Goal: Task Accomplishment & Management: Use online tool/utility

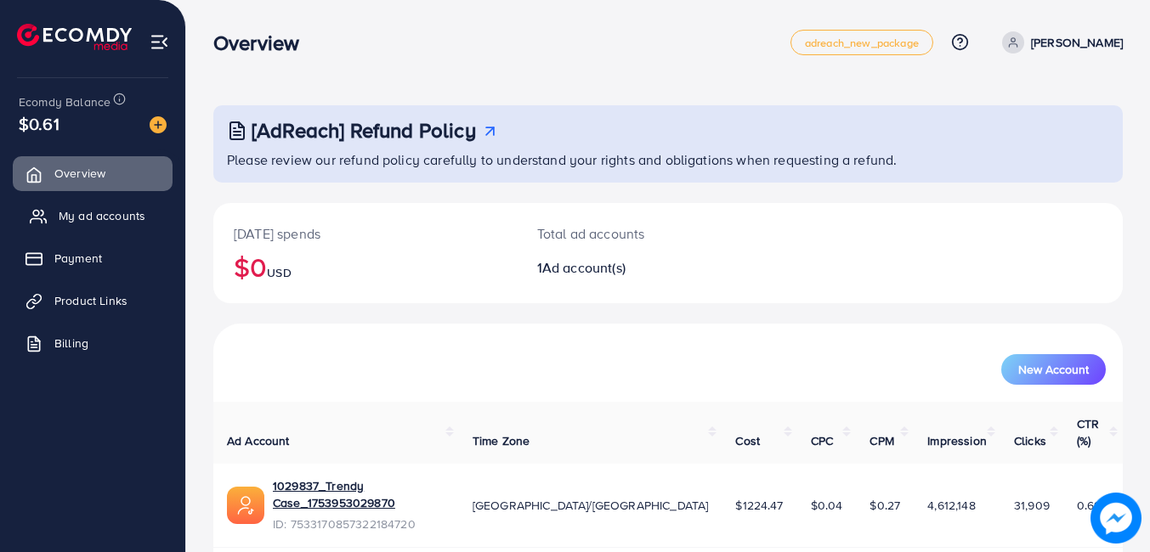
click at [71, 222] on span "My ad accounts" at bounding box center [102, 215] width 87 height 17
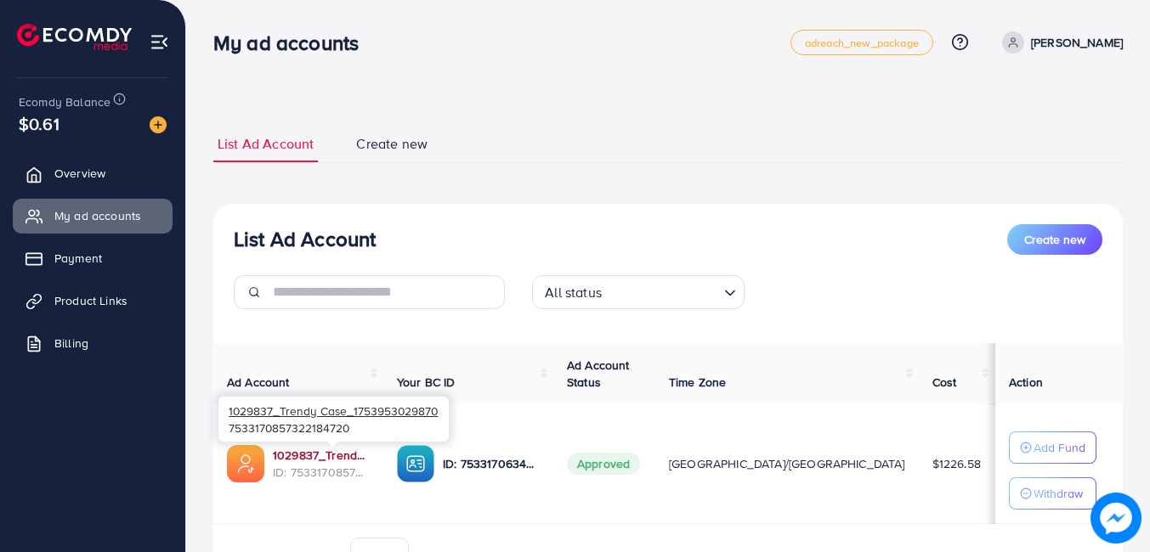
click at [351, 452] on link "1029837_Trendy Case_1753953029870" at bounding box center [321, 455] width 97 height 17
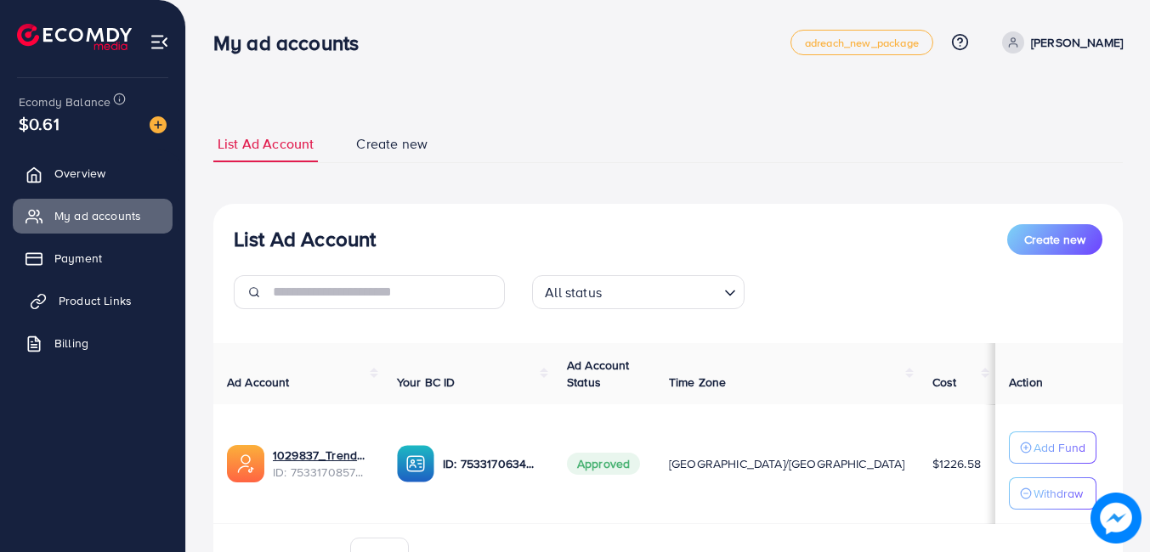
click at [116, 298] on span "Product Links" at bounding box center [95, 300] width 73 height 17
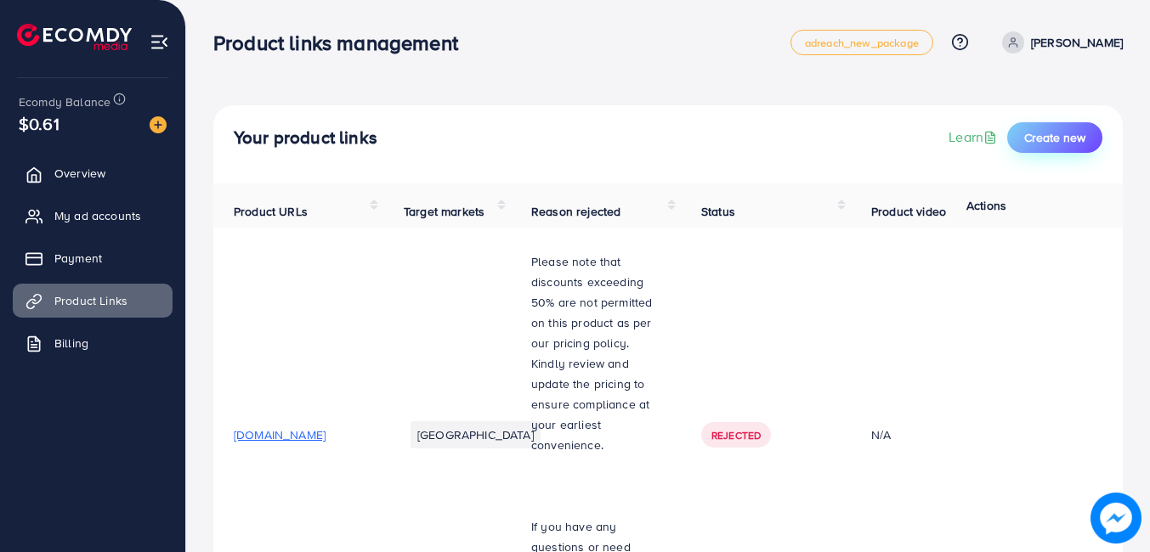
click at [1025, 138] on span "Create new" at bounding box center [1054, 137] width 61 height 17
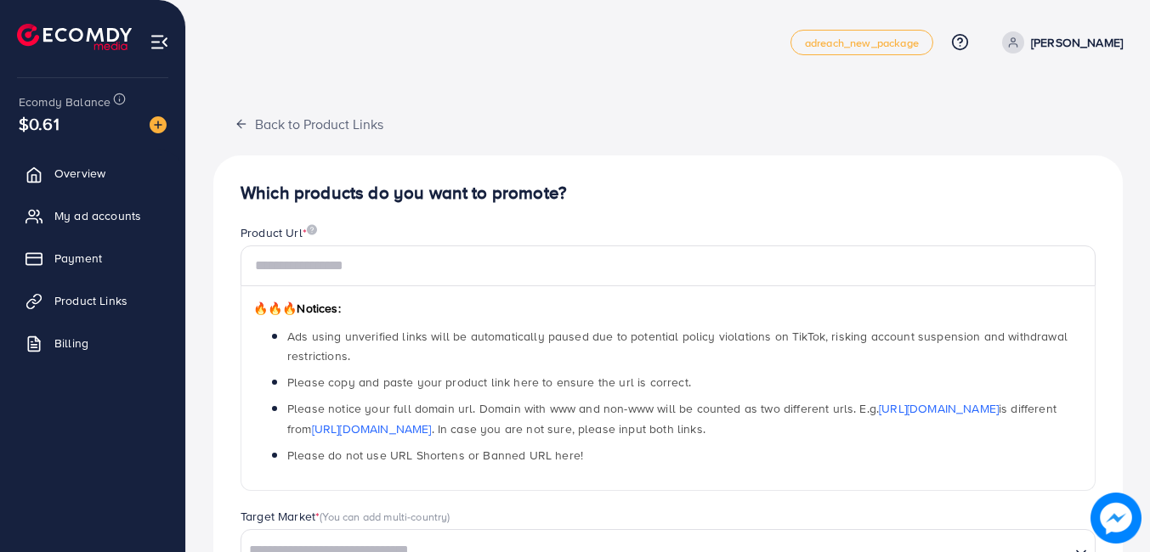
click at [752, 289] on div "🔥🔥🔥 Notices: Ads using unverified links will be automatically paused due to pot…" at bounding box center [667, 388] width 855 height 205
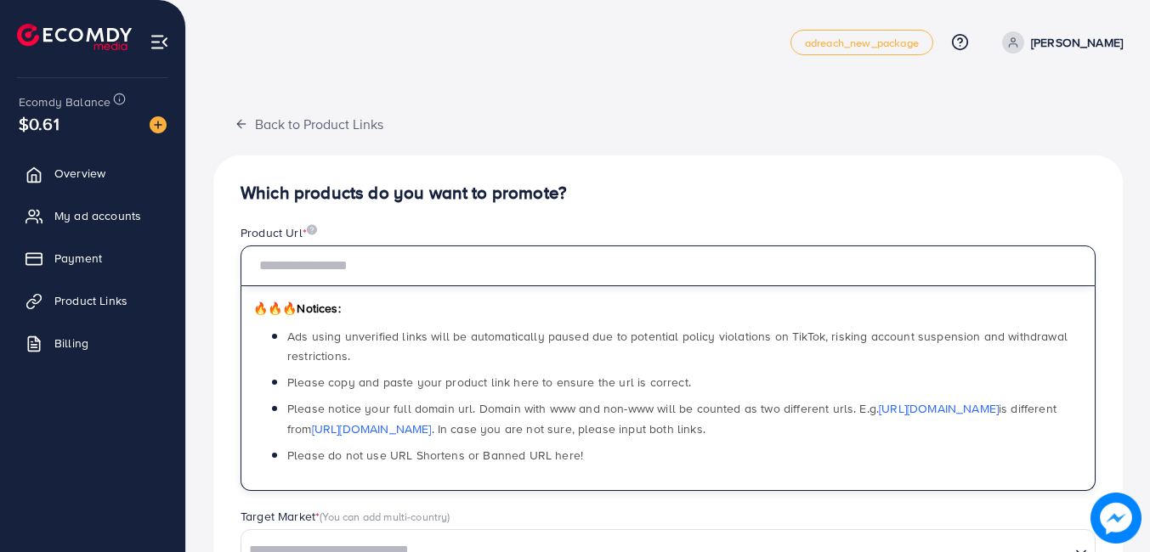
click at [752, 280] on input "text" at bounding box center [667, 266] width 855 height 41
paste input "**********"
type input "**********"
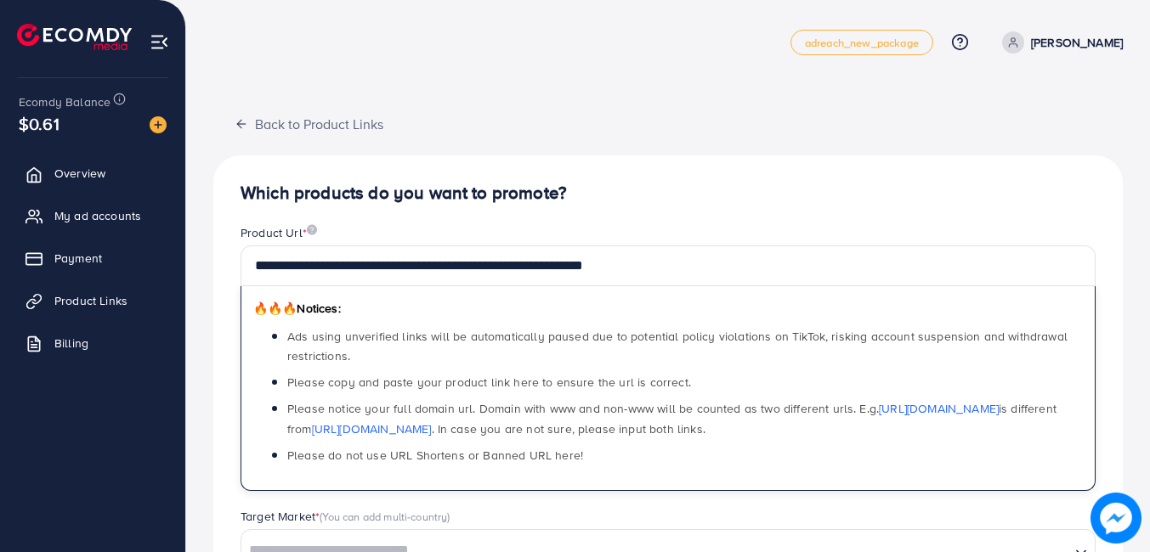
click at [808, 194] on h4 "Which products do you want to promote?" at bounding box center [667, 193] width 855 height 21
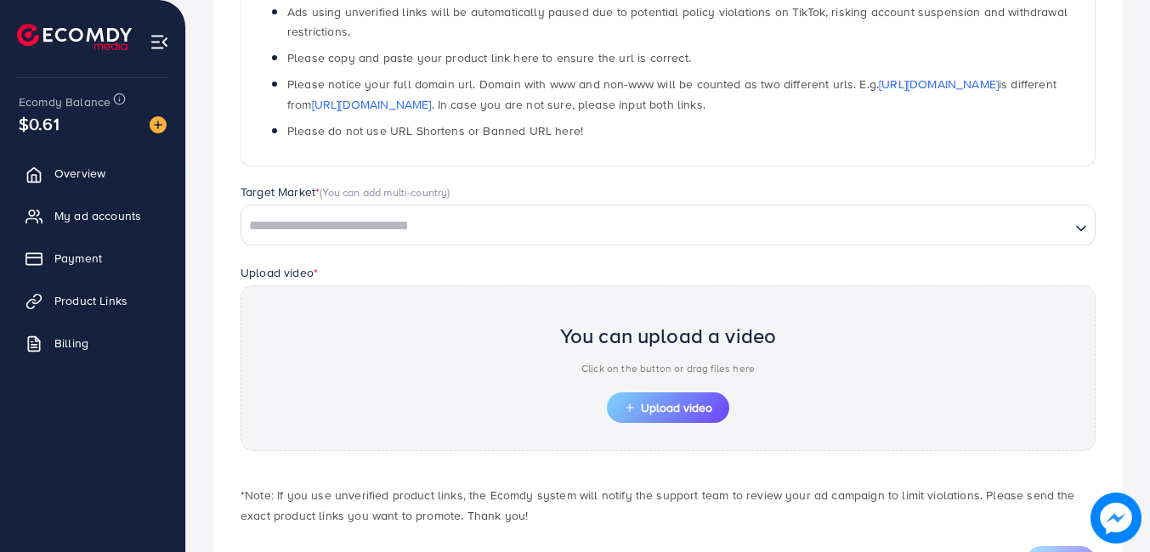
scroll to position [325, 0]
click at [700, 410] on span "Upload video" at bounding box center [668, 407] width 88 height 12
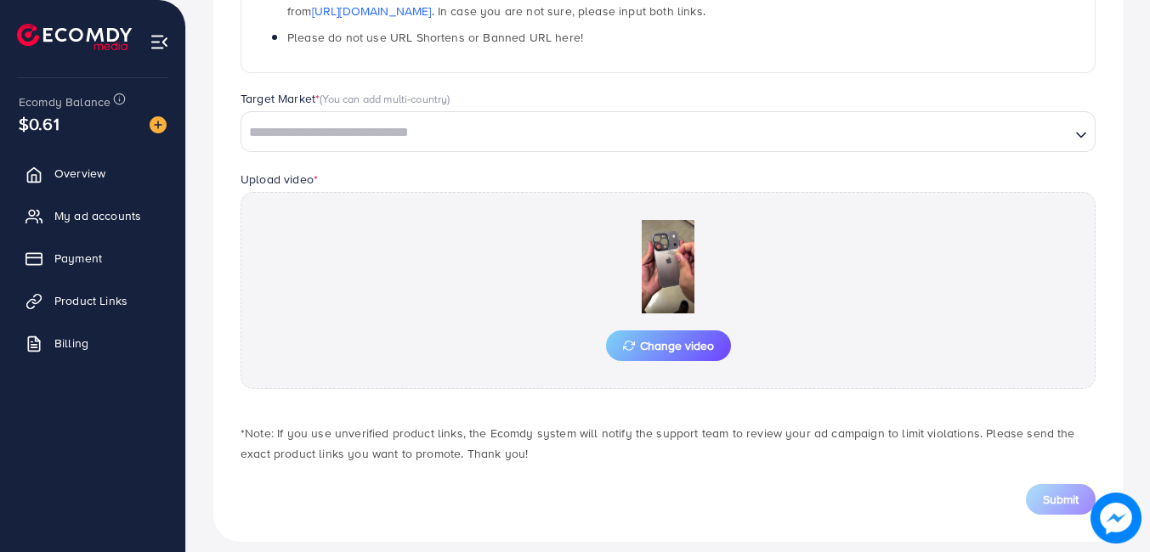
scroll to position [435, 0]
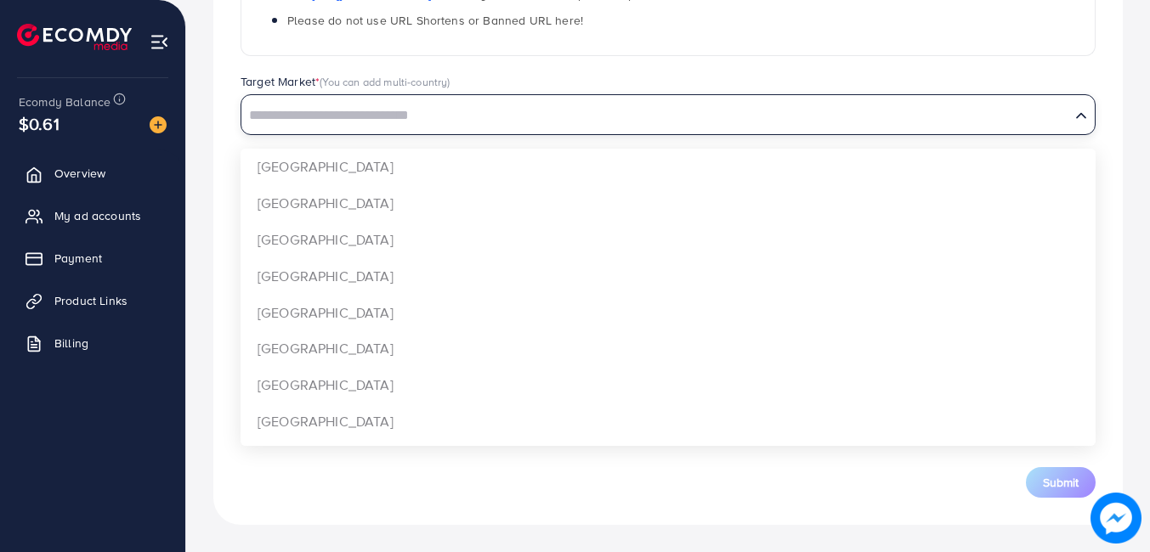
click at [783, 133] on div "Loading..." at bounding box center [667, 114] width 855 height 41
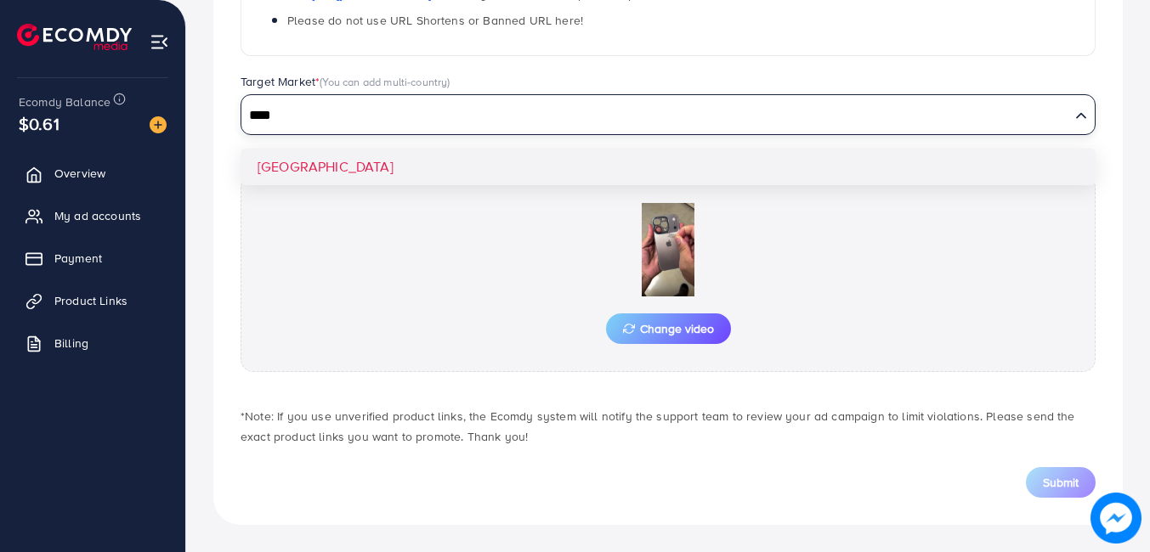
type input "****"
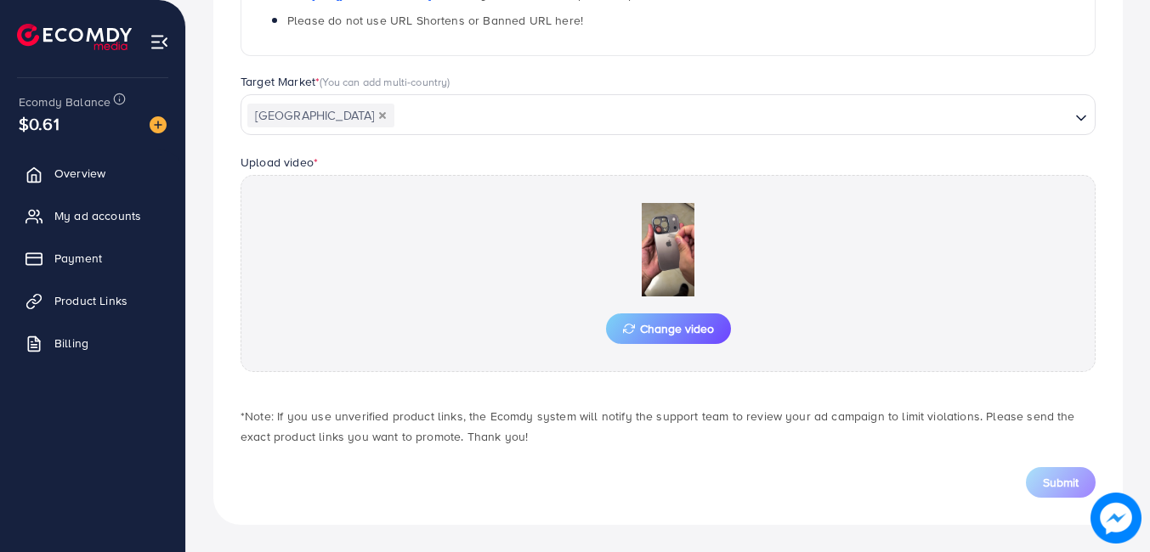
click at [755, 181] on div "**********" at bounding box center [667, 122] width 909 height 805
click at [1076, 489] on span "Submit" at bounding box center [1061, 482] width 36 height 17
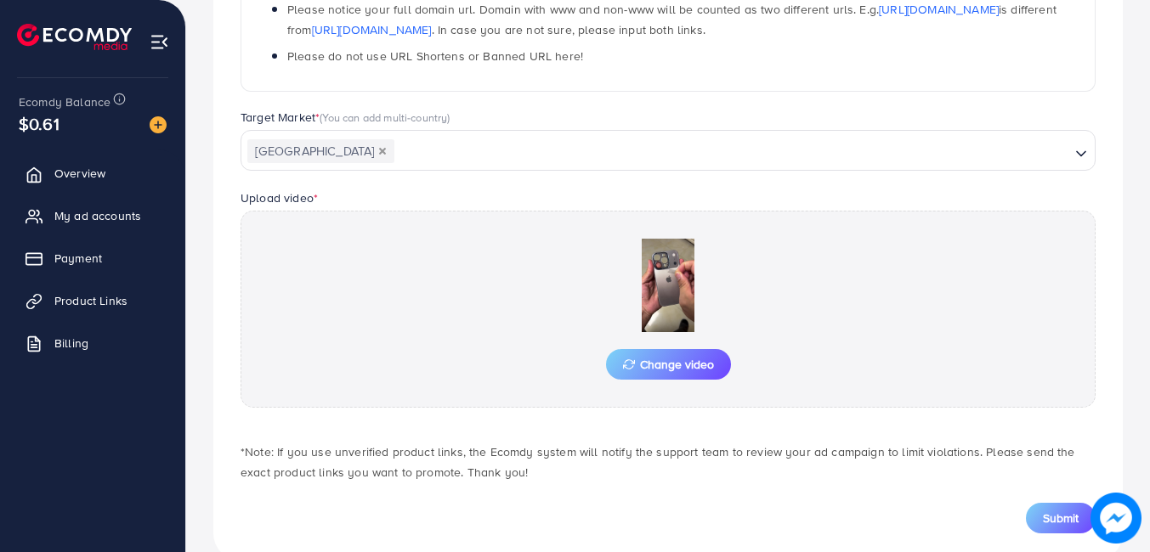
scroll to position [416, 0]
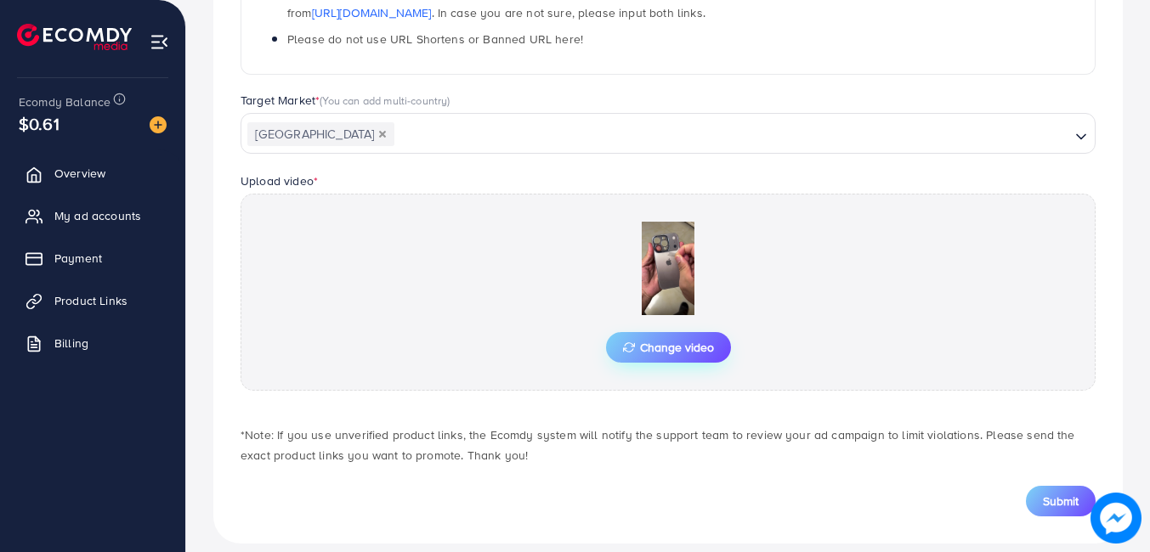
click at [679, 332] on button "Change video" at bounding box center [668, 347] width 125 height 31
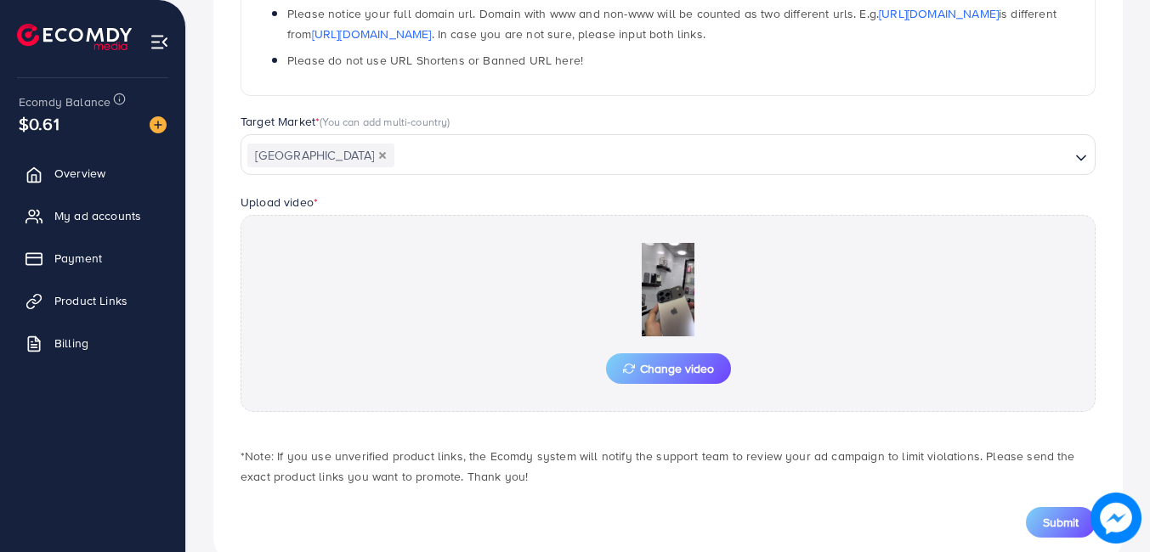
scroll to position [435, 0]
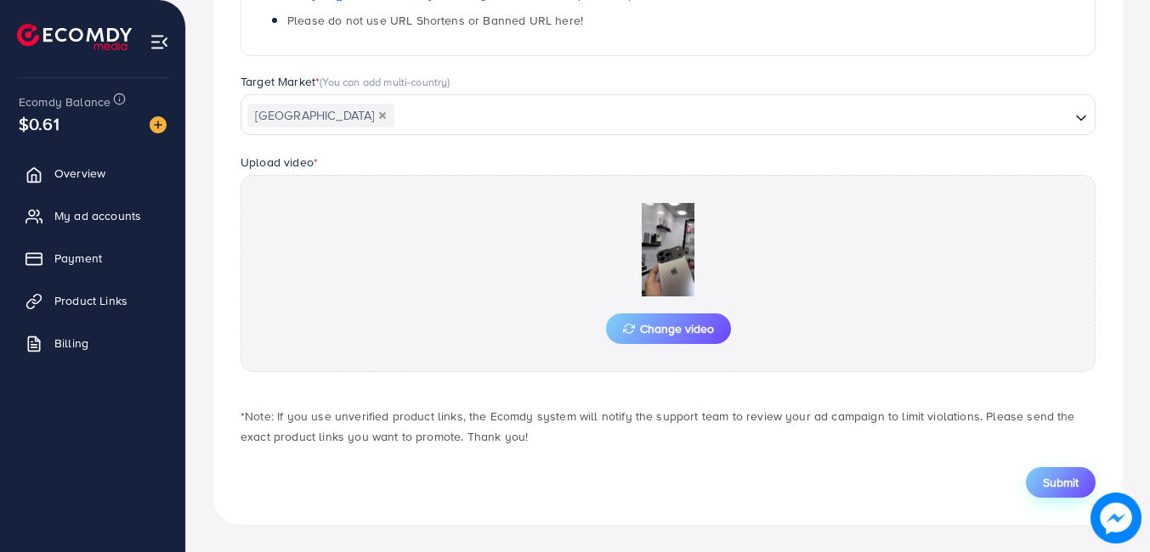
click at [1079, 472] on button "Submit" at bounding box center [1061, 482] width 70 height 31
click at [91, 179] on span "Overview" at bounding box center [84, 173] width 51 height 17
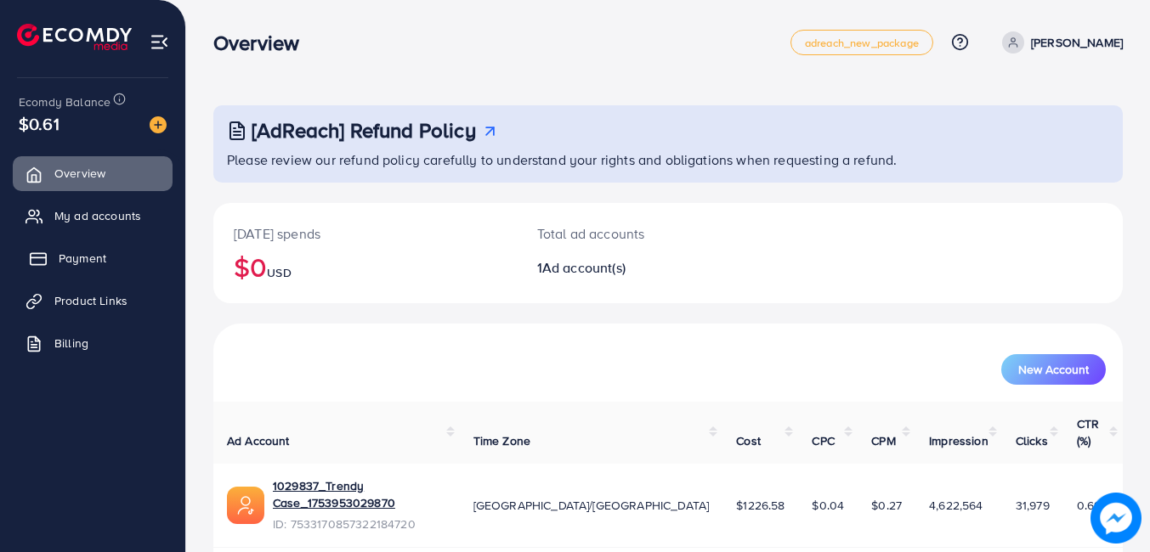
click at [39, 252] on icon at bounding box center [38, 259] width 17 height 17
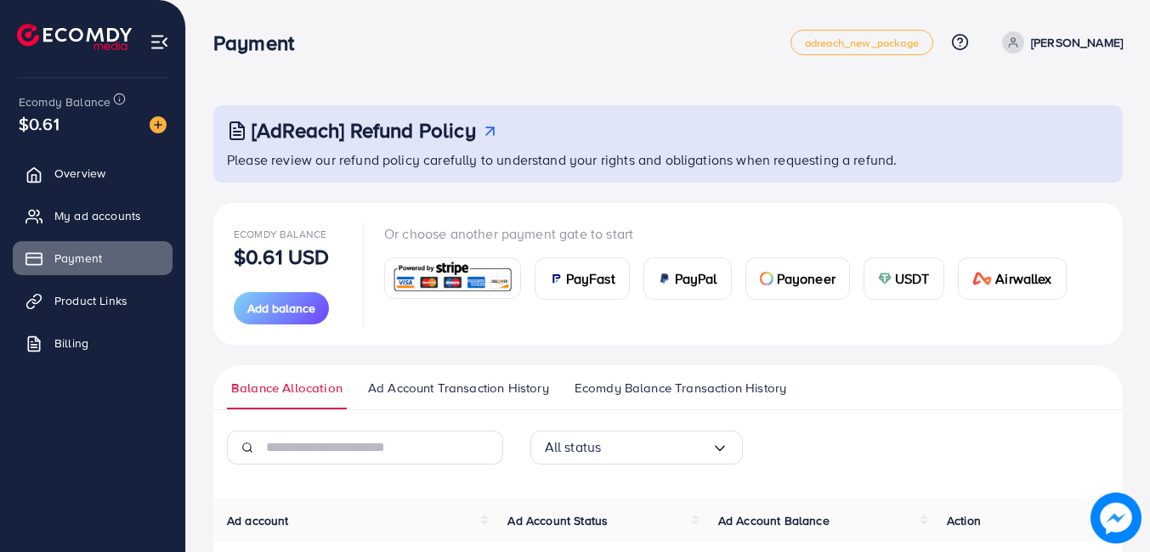
click at [909, 279] on span "USDT" at bounding box center [912, 279] width 35 height 20
